Goal: Find specific page/section: Find specific page/section

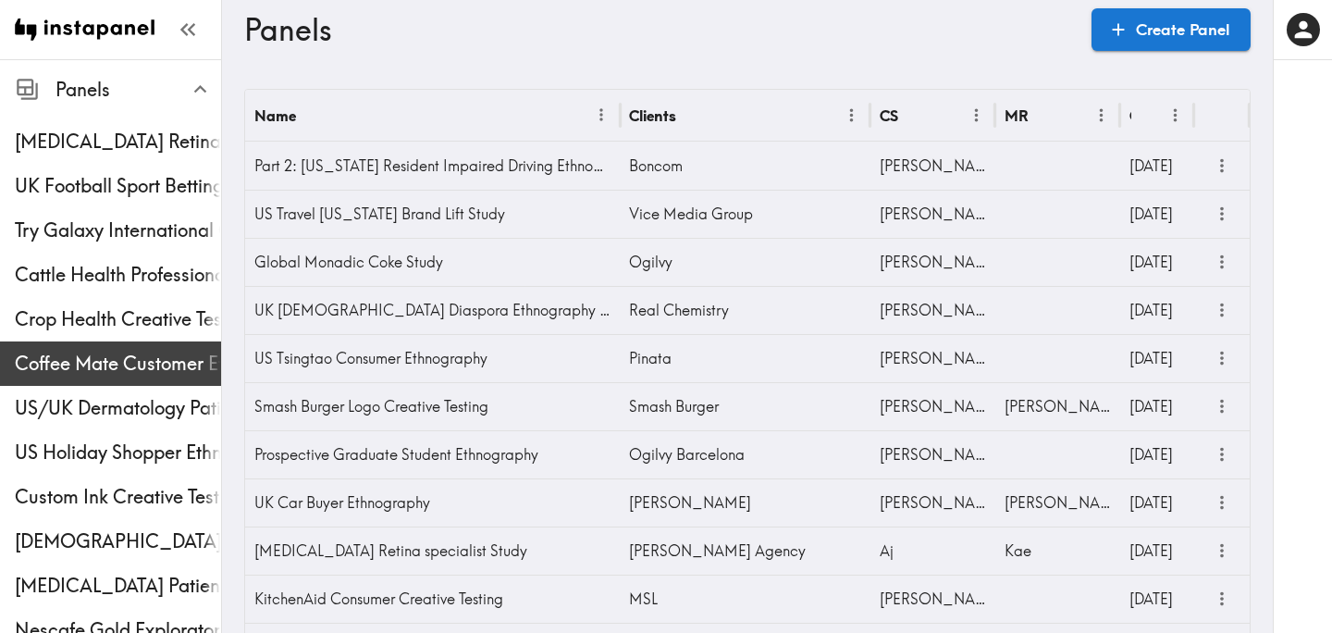
scroll to position [687, 0]
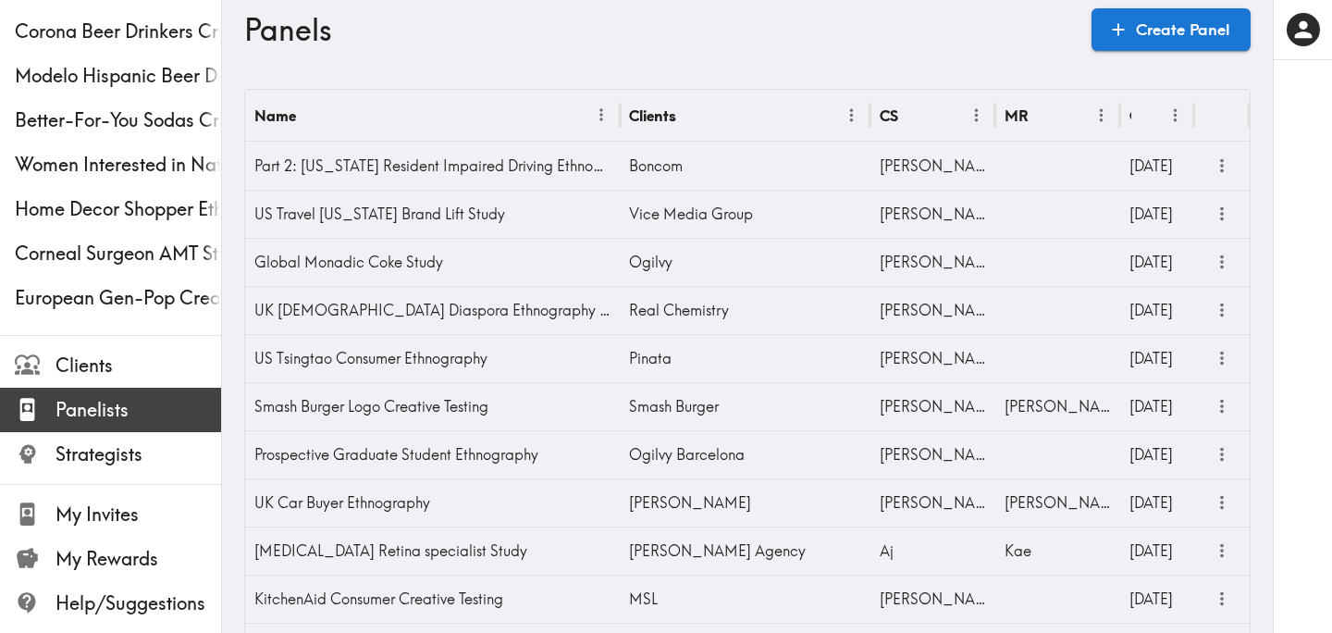
click at [104, 397] on span "Panelists" at bounding box center [139, 410] width 166 height 26
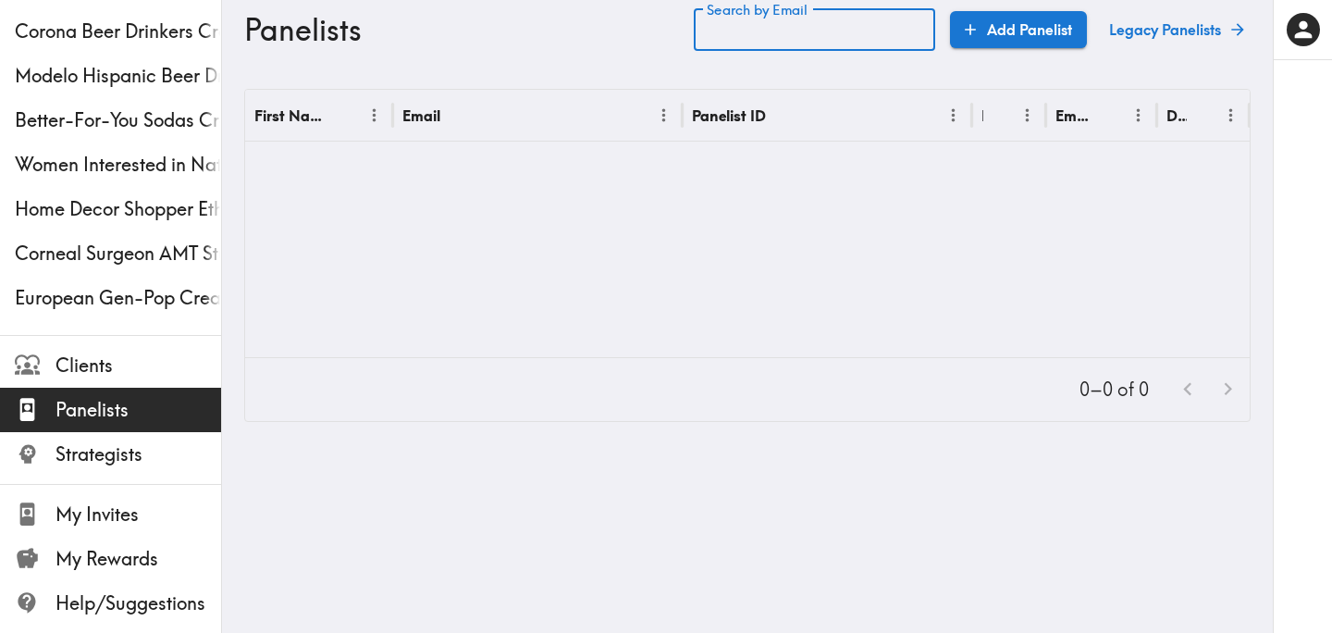
click at [795, 25] on input "Search by Email" at bounding box center [814, 29] width 241 height 43
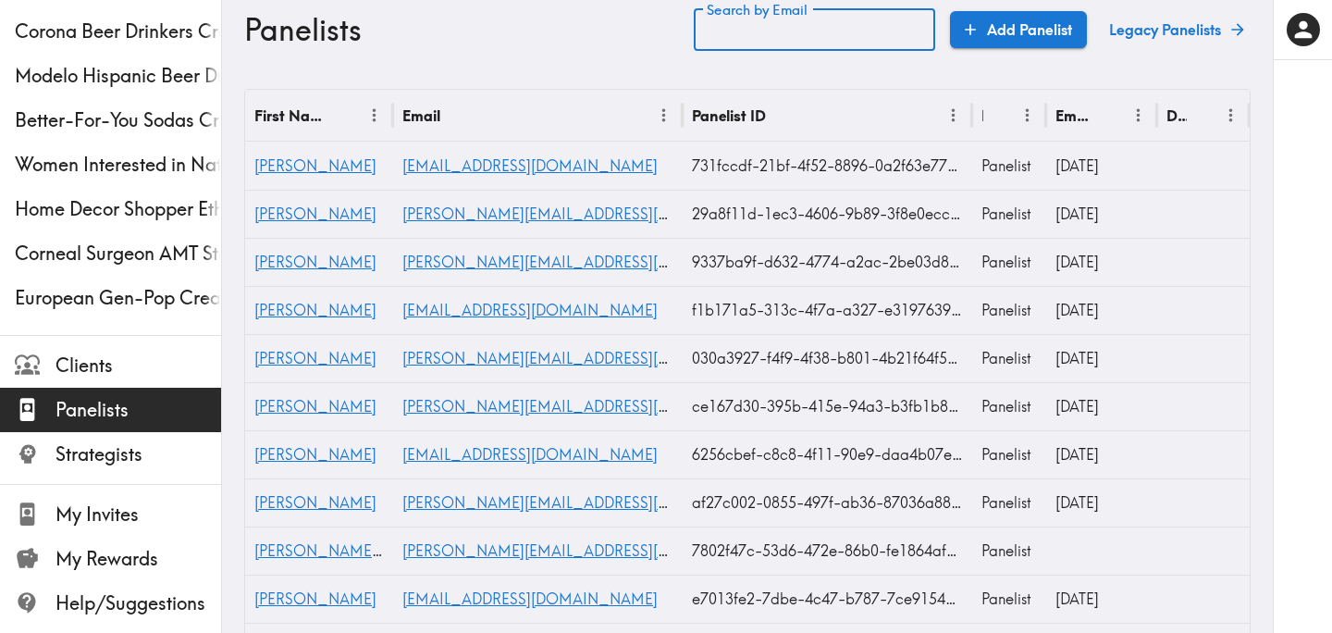
paste input "text"
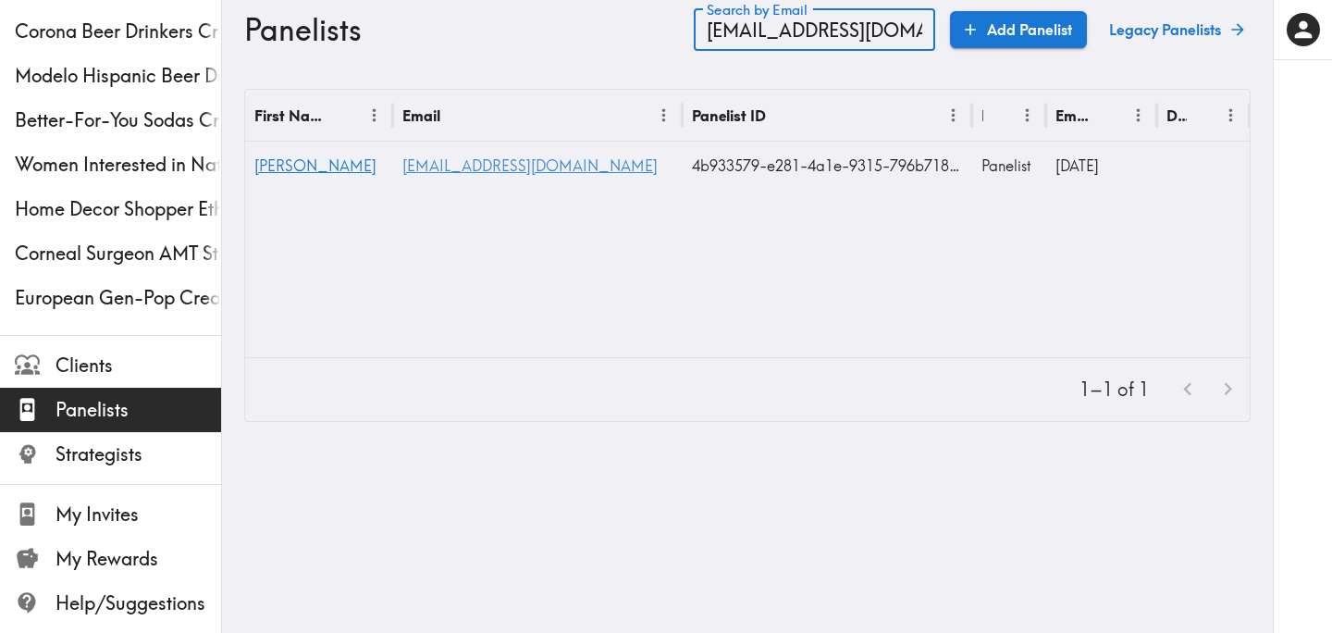
type input "[EMAIL_ADDRESS][DOMAIN_NAME]"
click at [449, 167] on link "[EMAIL_ADDRESS][DOMAIN_NAME]" at bounding box center [529, 165] width 255 height 19
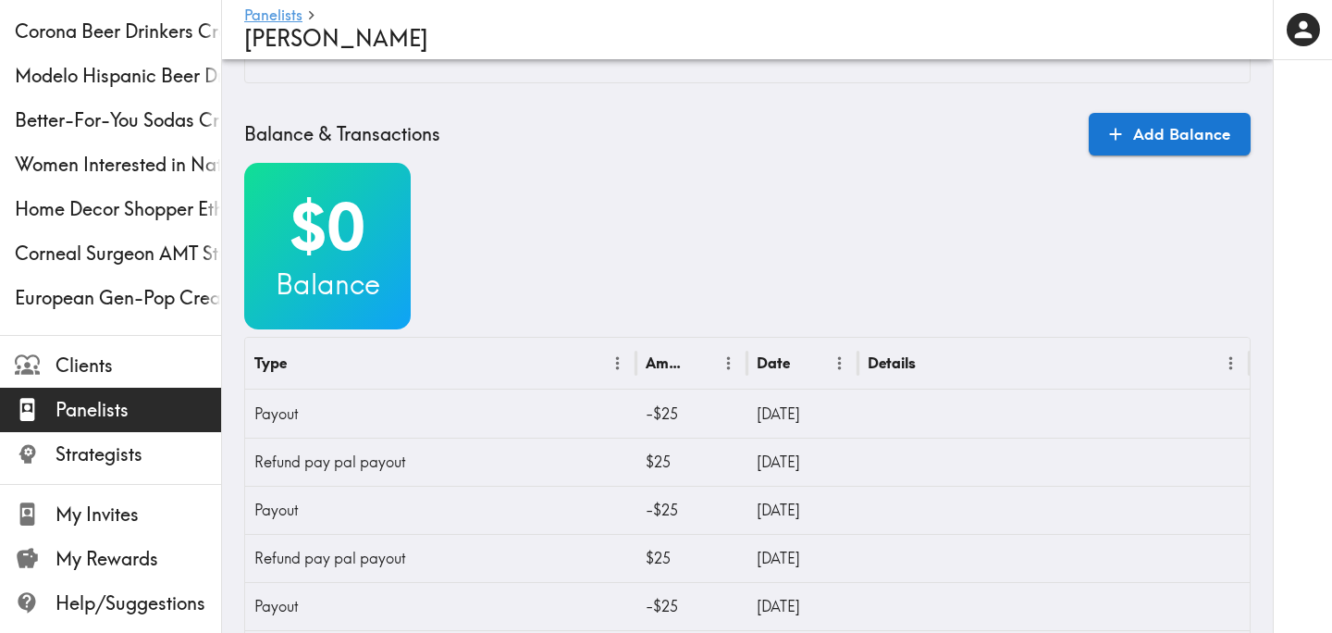
scroll to position [618, 0]
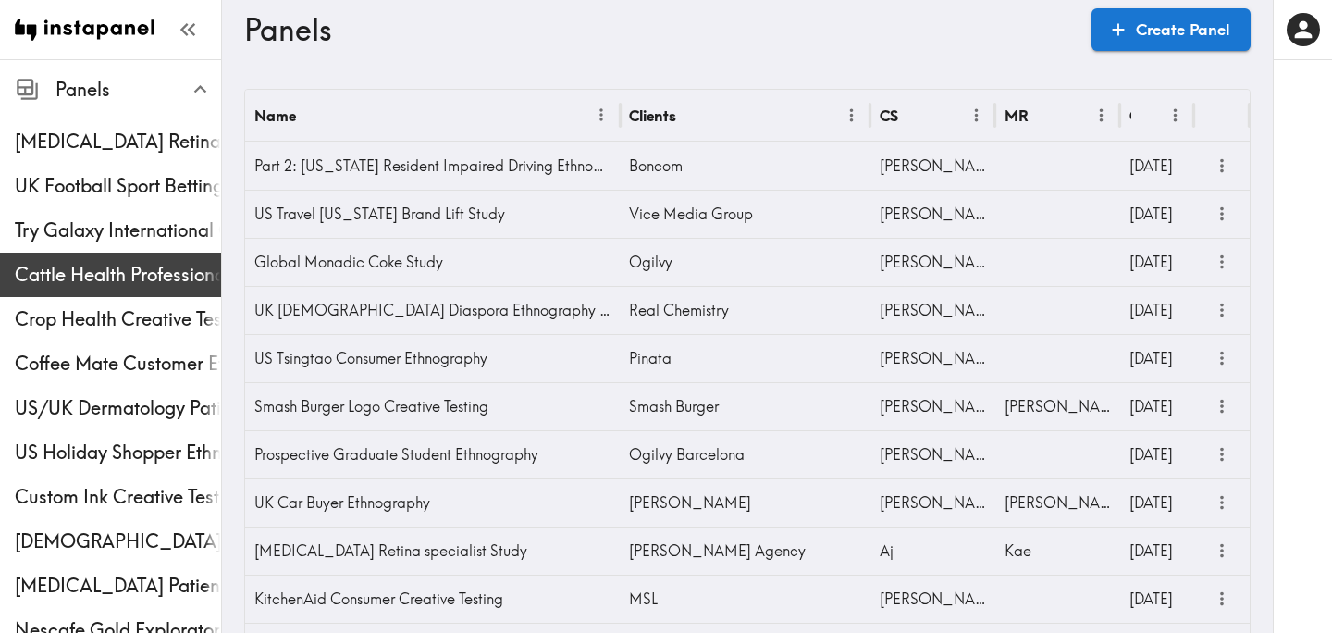
click at [120, 256] on div "Cattle Health Professionals Creative Testing" at bounding box center [110, 275] width 221 height 48
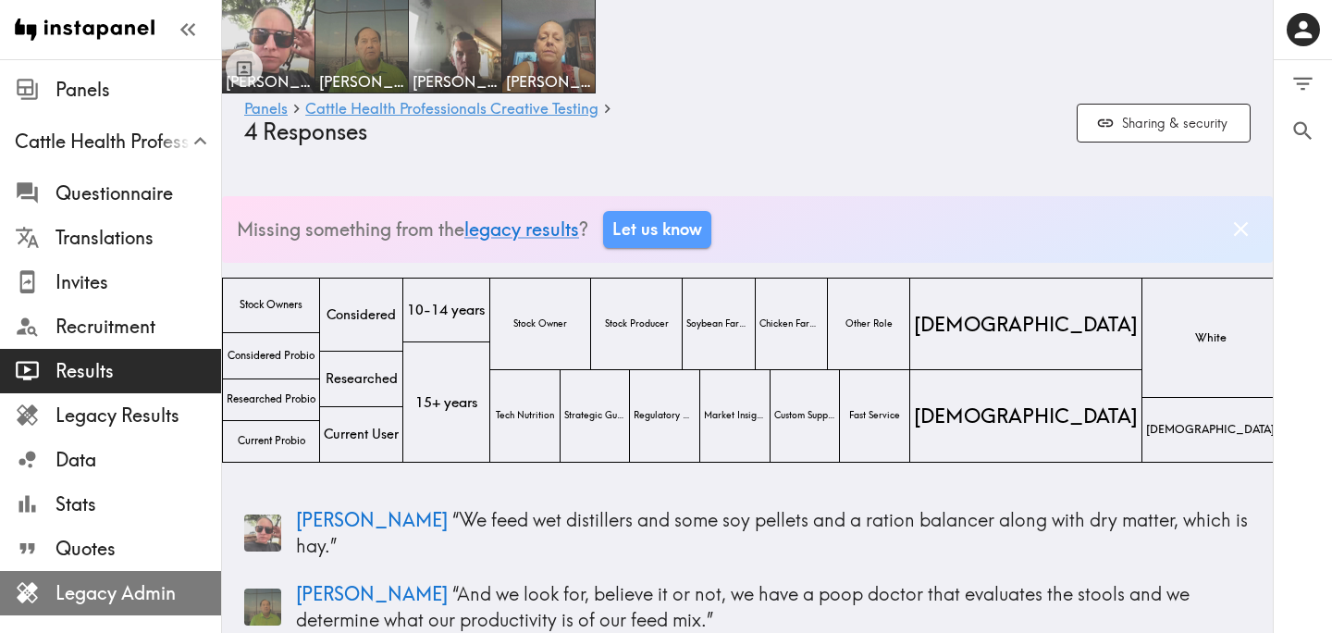
click at [133, 584] on span "Legacy Admin" at bounding box center [139, 593] width 166 height 26
